Goal: Information Seeking & Learning: Learn about a topic

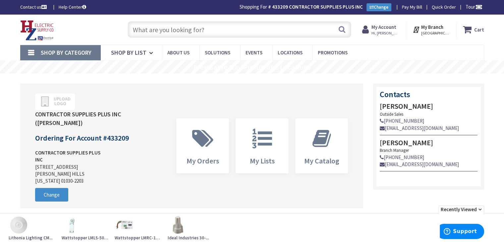
click at [204, 29] on input "text" at bounding box center [240, 29] width 224 height 17
click at [203, 30] on input "text" at bounding box center [240, 29] width 224 height 17
paste input "SENSOR CM9 12-24"
type input "SENSOR CM9 12-24"
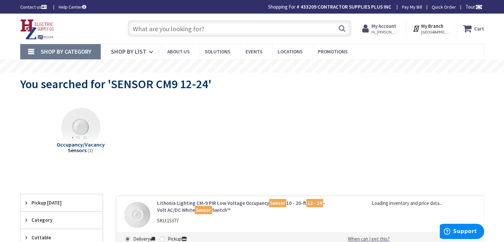
click at [85, 139] on img at bounding box center [80, 128] width 60 height 60
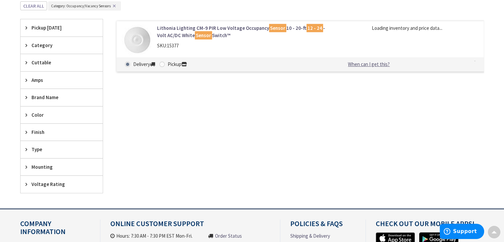
scroll to position [183, 0]
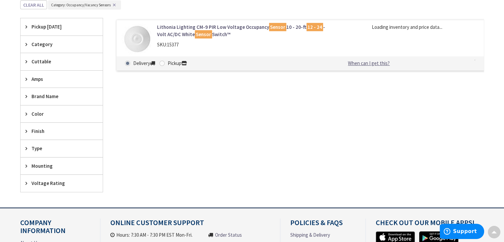
click at [134, 36] on img at bounding box center [137, 39] width 31 height 31
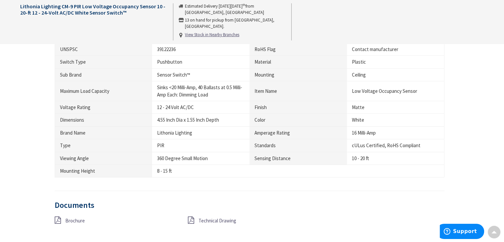
scroll to position [531, 0]
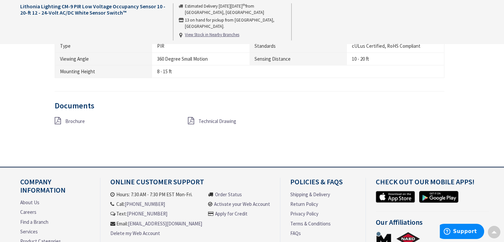
click at [74, 120] on span "Brochure" at bounding box center [75, 121] width 20 height 6
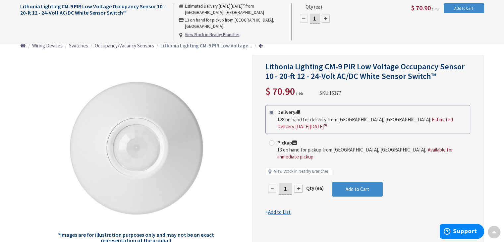
scroll to position [0, 0]
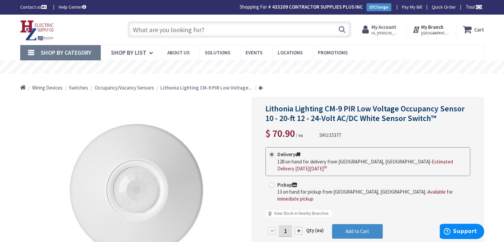
click at [188, 31] on input "text" at bounding box center [240, 29] width 224 height 17
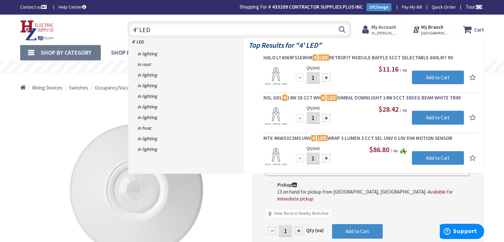
type input "4' LED"
